Goal: Obtain resource: Download file/media

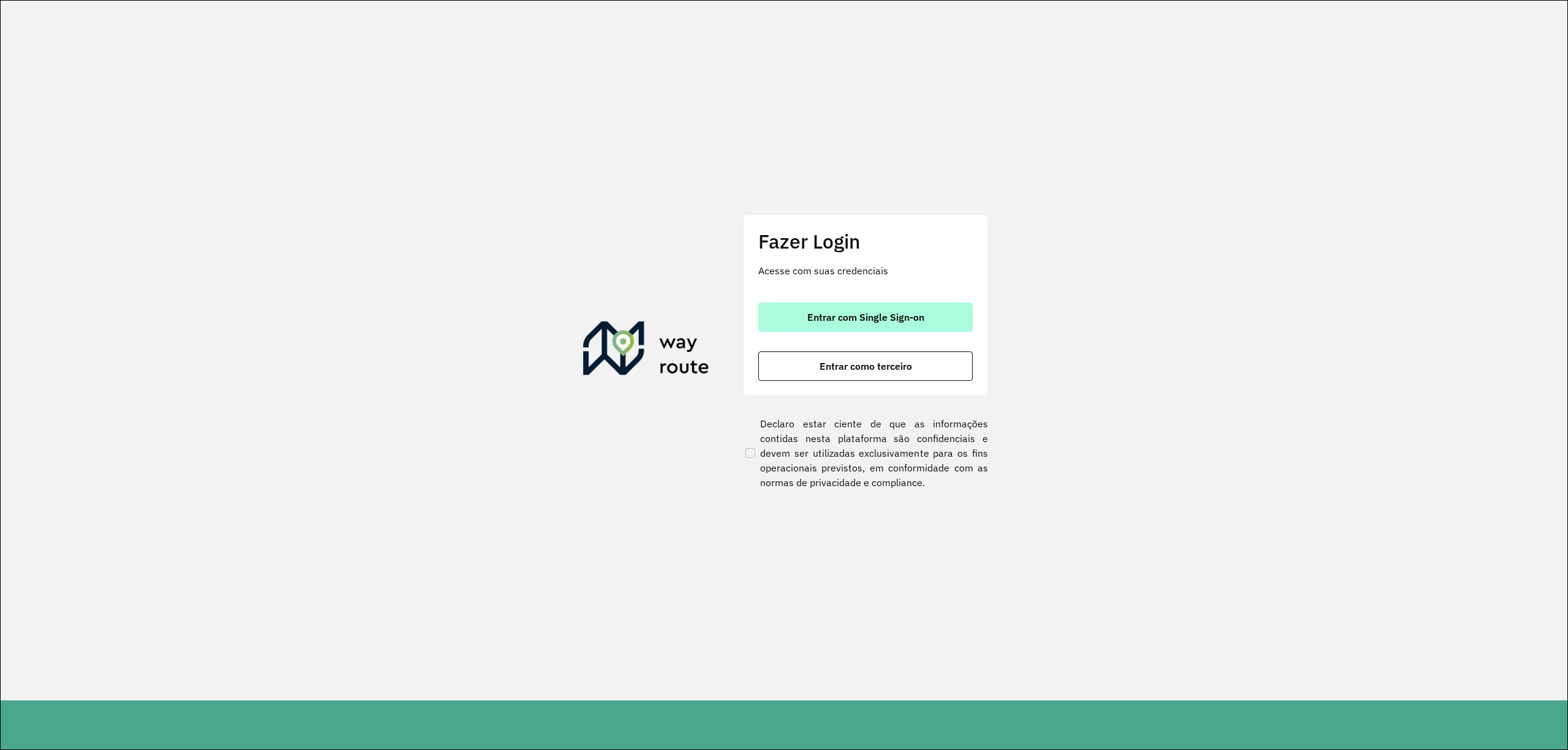
click at [825, 313] on span "Entrar com Single Sign-on" at bounding box center [866, 318] width 117 height 10
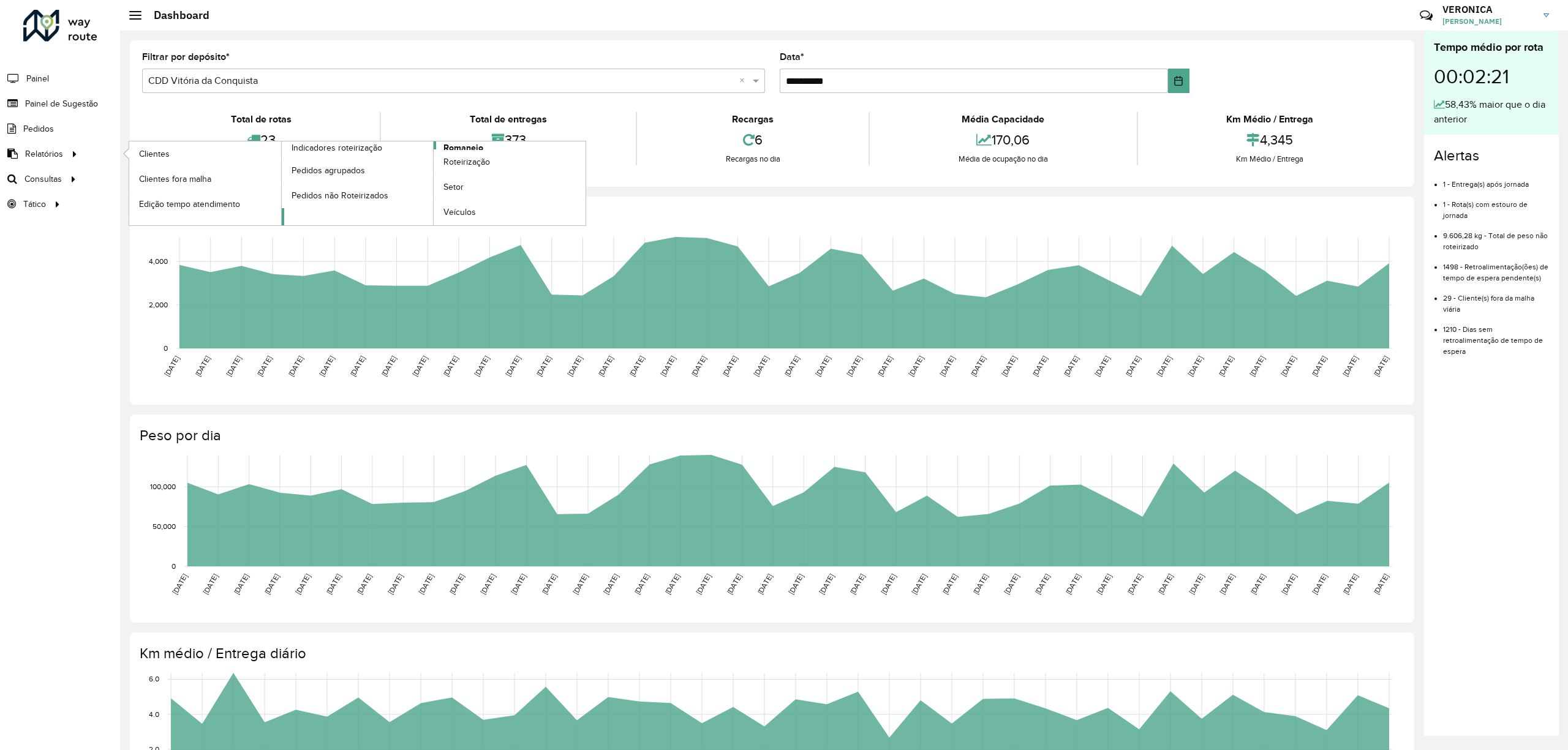
click at [484, 146] on link "Romaneio" at bounding box center [434, 183] width 305 height 84
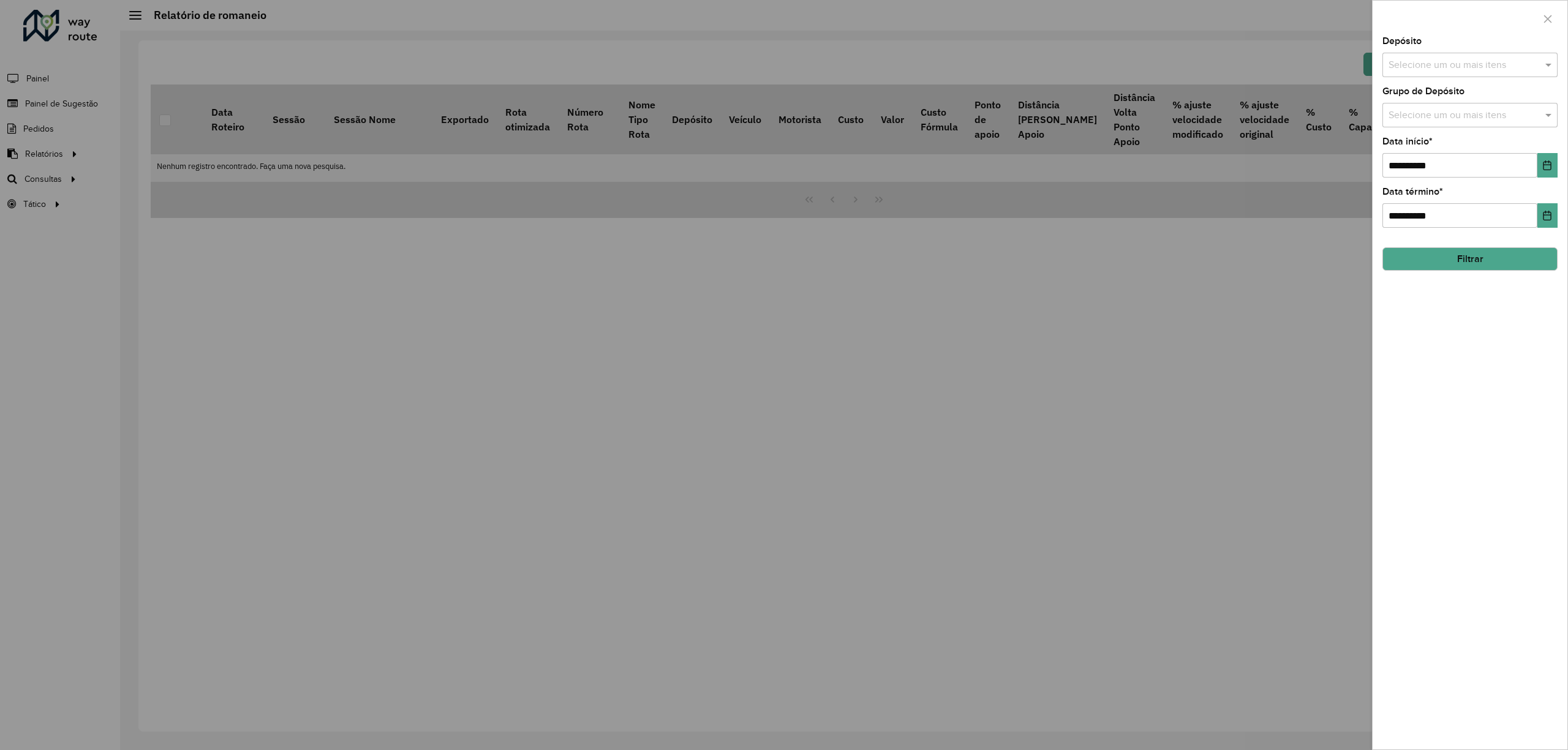
click at [1490, 66] on input "text" at bounding box center [1464, 66] width 157 height 15
click at [1449, 106] on button "Selecionar Todos" at bounding box center [1426, 103] width 78 height 19
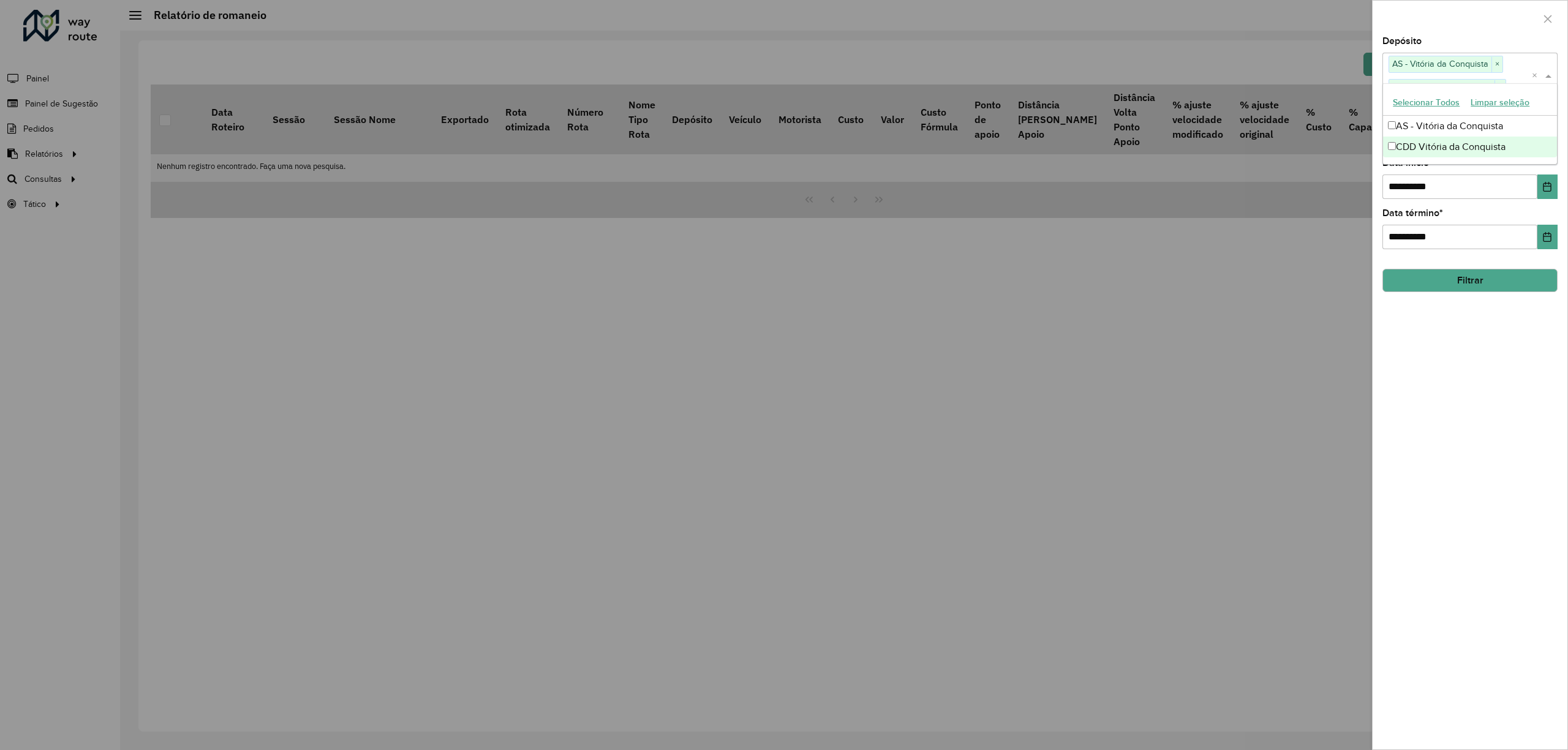
click at [1488, 341] on div "**********" at bounding box center [1470, 393] width 195 height 713
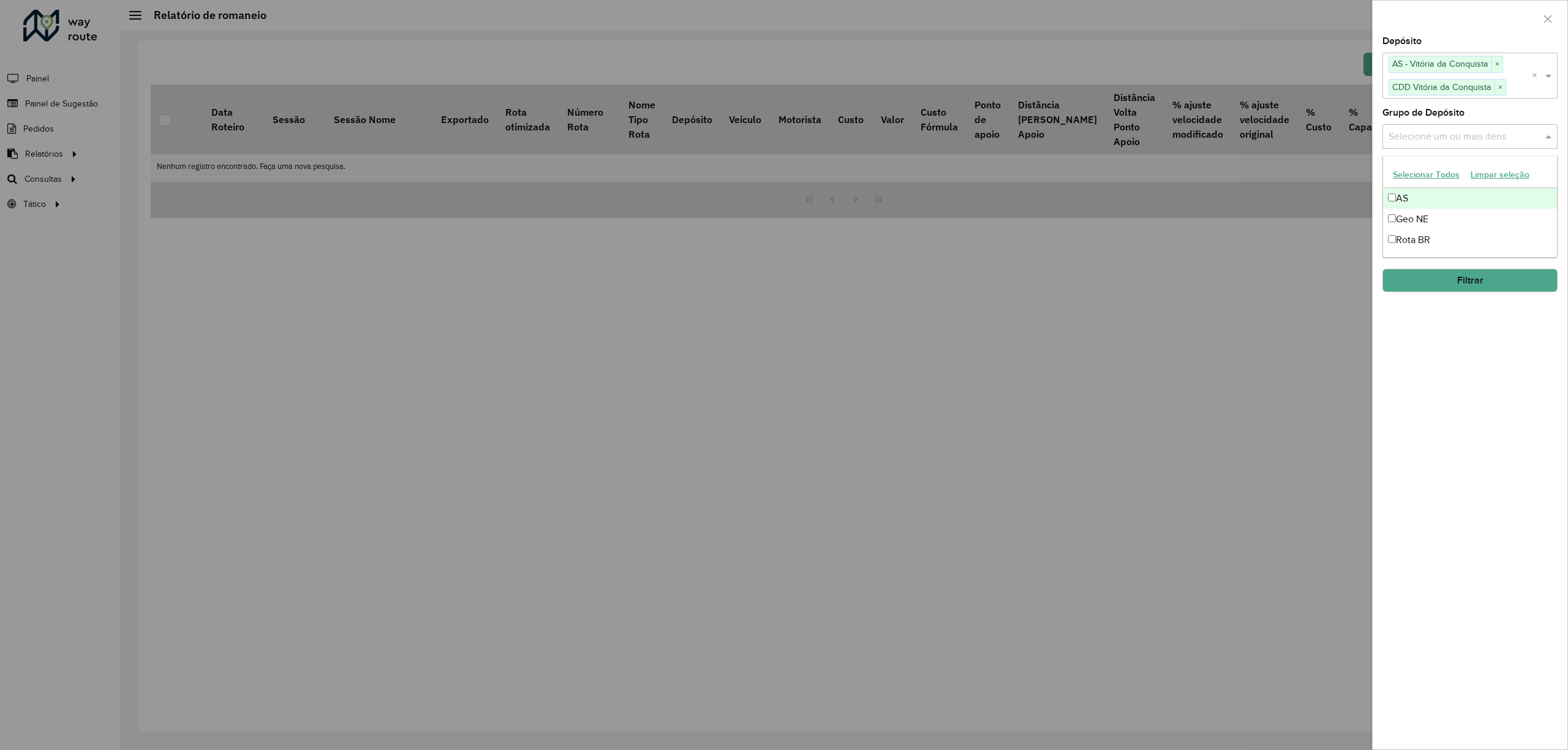
click at [1446, 132] on input "text" at bounding box center [1464, 137] width 157 height 15
click at [1408, 175] on button "Selecionar Todos" at bounding box center [1426, 175] width 78 height 19
click at [1464, 375] on div "**********" at bounding box center [1470, 393] width 195 height 713
click at [1449, 279] on button "Filtrar" at bounding box center [1470, 280] width 175 height 23
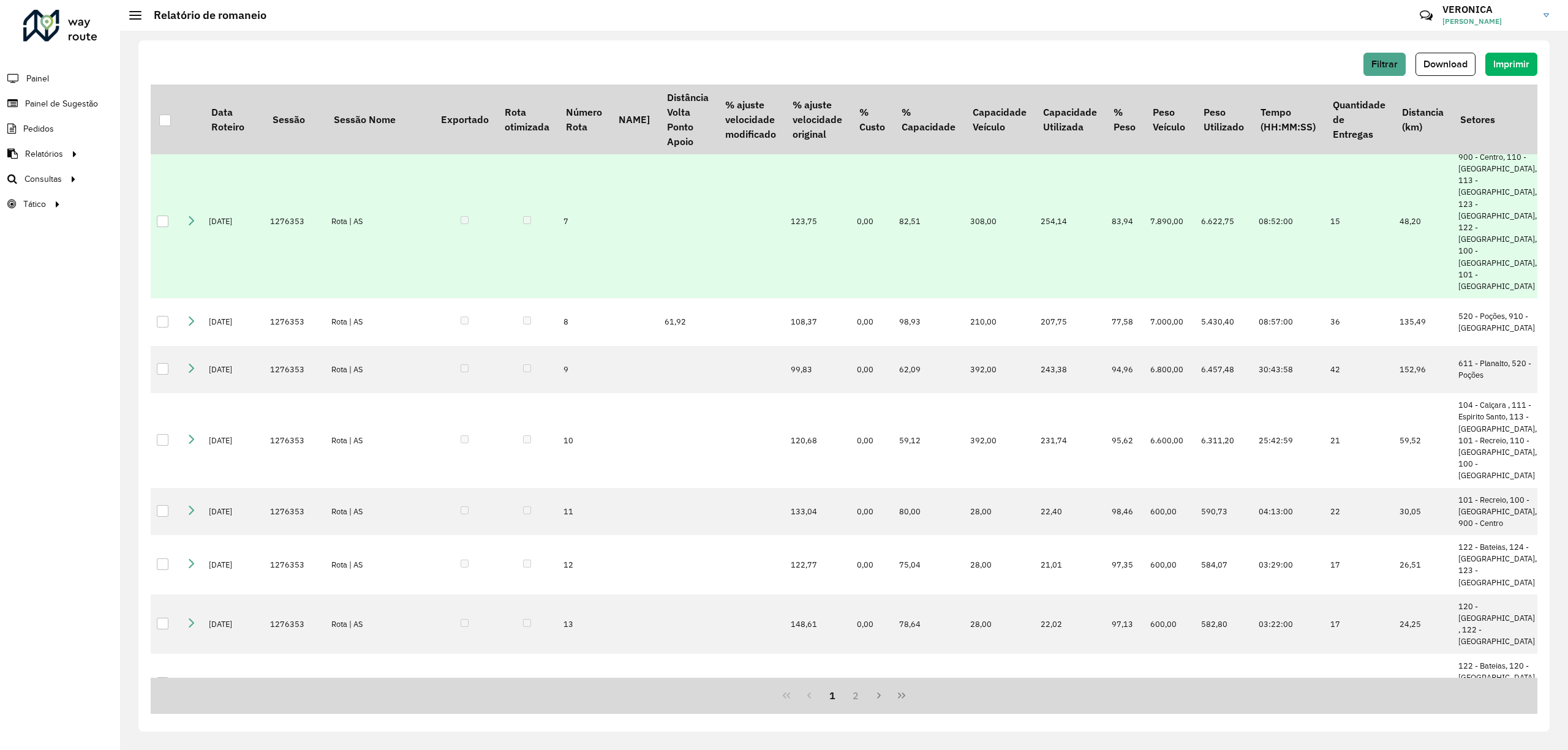
scroll to position [62, 500]
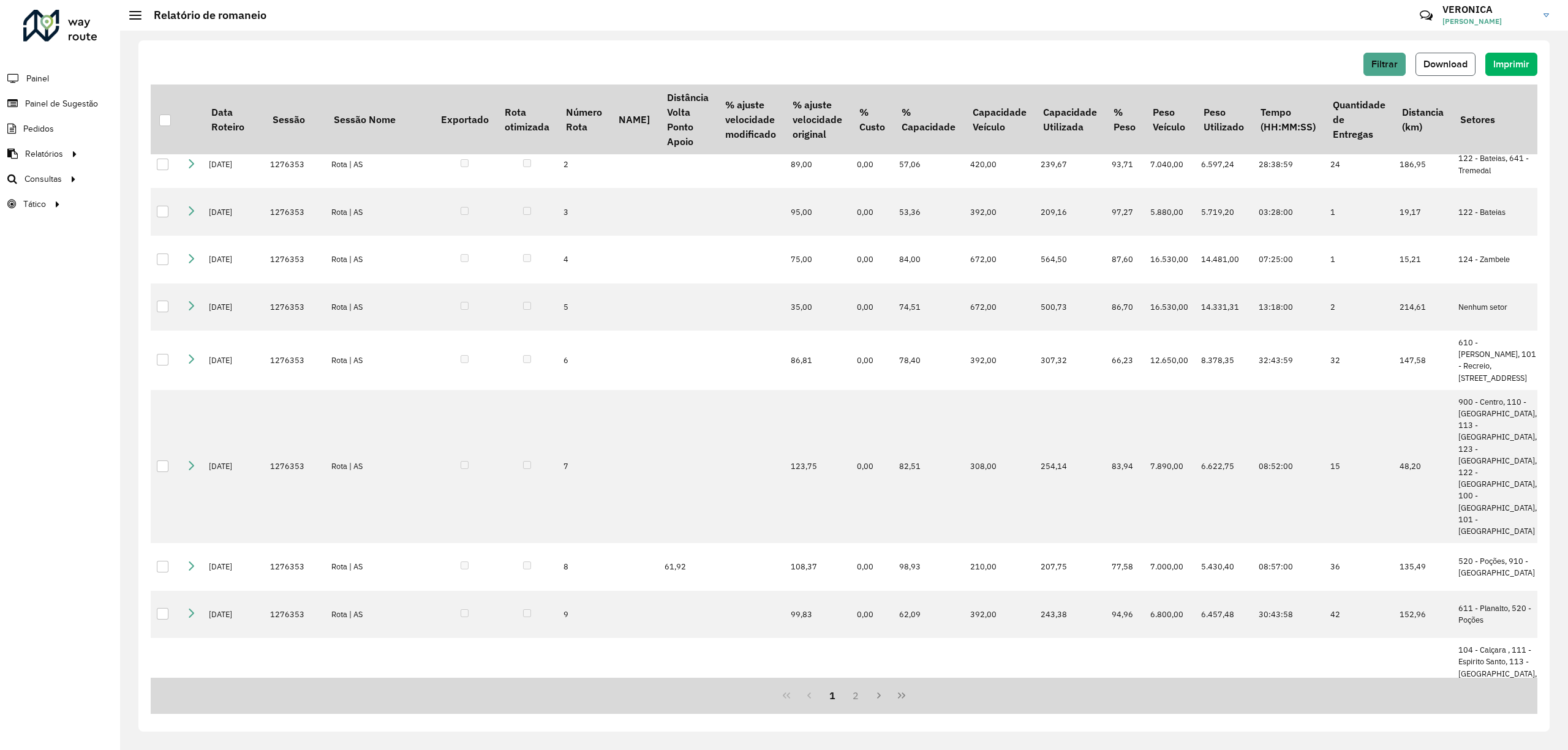
click at [1436, 58] on button "Download" at bounding box center [1446, 64] width 60 height 23
